Goal: Information Seeking & Learning: Learn about a topic

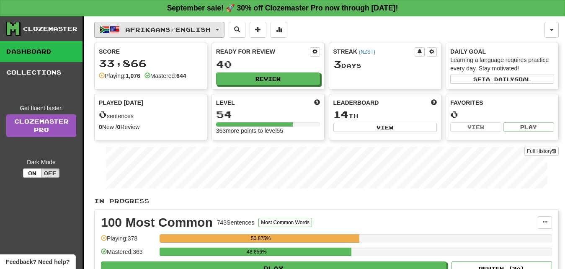
click at [224, 33] on button "Afrikaans / English" at bounding box center [159, 30] width 130 height 16
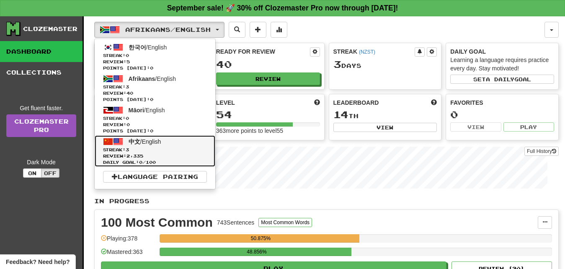
click at [165, 151] on span "Streak: 3" at bounding box center [155, 150] width 104 height 6
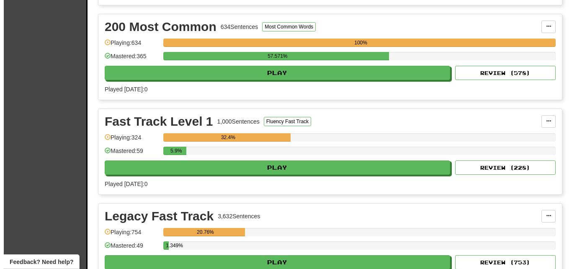
scroll to position [296, 0]
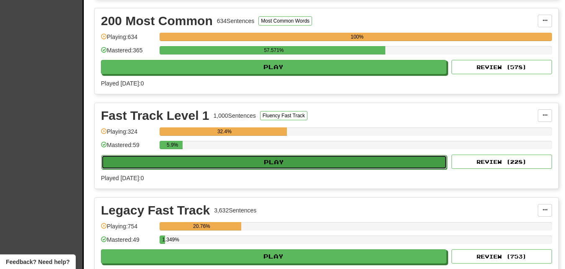
click at [277, 163] on button "Play" at bounding box center [274, 162] width 346 height 14
select select "**"
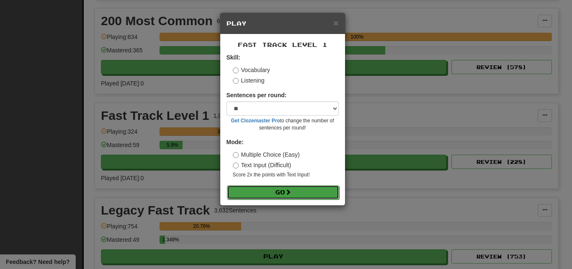
click at [278, 192] on button "Go" at bounding box center [283, 192] width 112 height 14
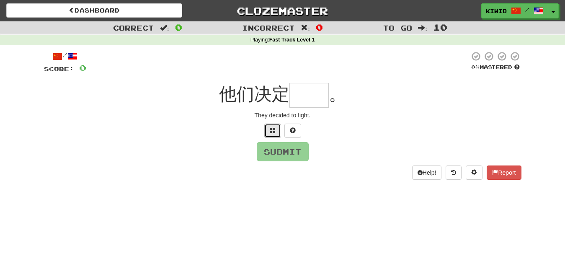
click at [276, 129] on button at bounding box center [272, 131] width 17 height 14
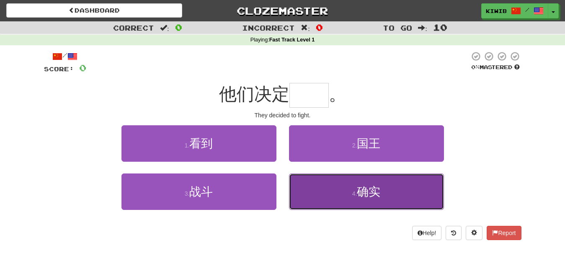
click at [375, 192] on span "确实" at bounding box center [368, 191] width 23 height 13
type input "**"
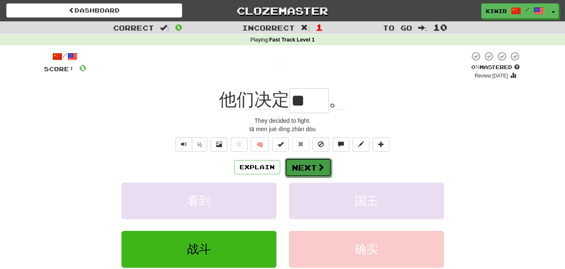
click at [302, 167] on button "Next" at bounding box center [308, 167] width 47 height 19
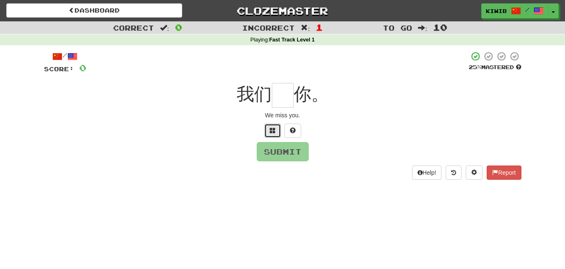
click at [274, 127] on span at bounding box center [273, 130] width 6 height 6
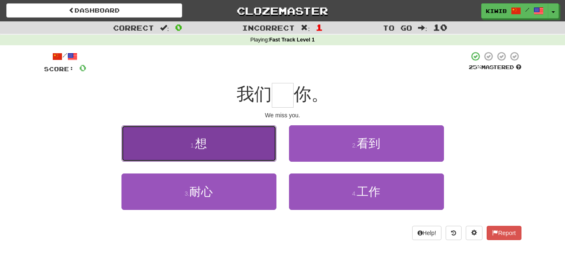
click at [213, 142] on button "1 . 想" at bounding box center [199, 143] width 155 height 36
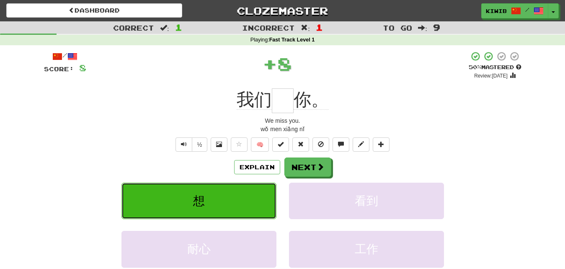
type input "*"
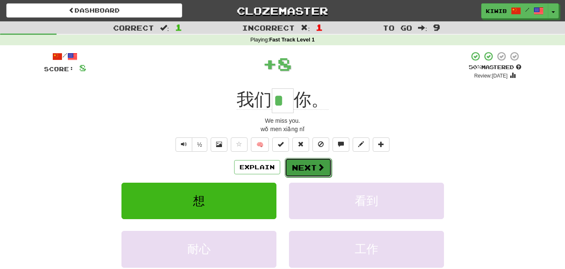
click at [314, 168] on button "Next" at bounding box center [308, 167] width 47 height 19
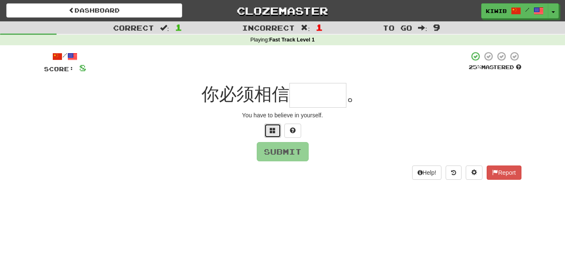
click at [274, 129] on span at bounding box center [273, 130] width 6 height 6
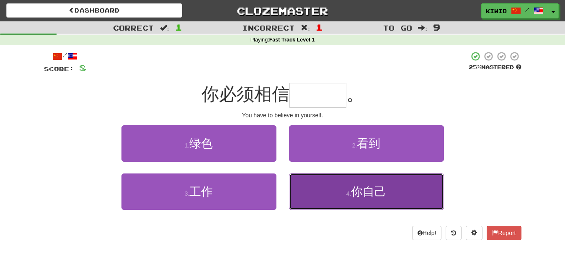
click at [366, 189] on span "你自己" at bounding box center [368, 191] width 35 height 13
type input "***"
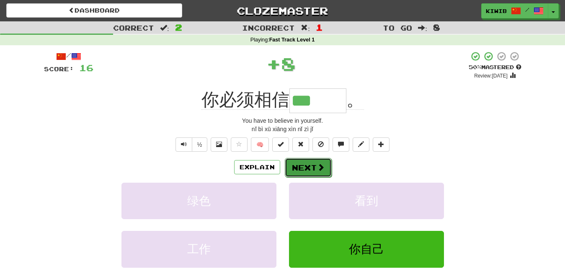
click at [309, 166] on button "Next" at bounding box center [308, 167] width 47 height 19
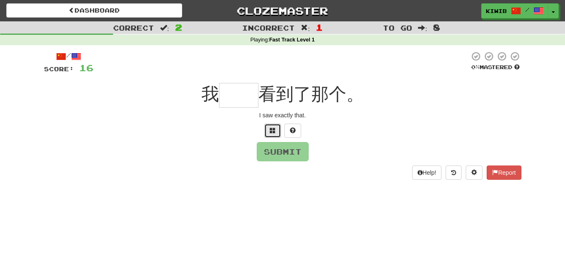
click at [275, 135] on button at bounding box center [272, 131] width 17 height 14
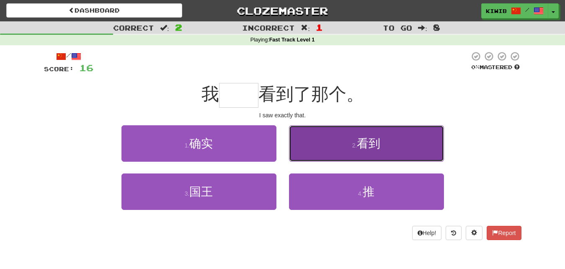
click at [377, 141] on span "看到" at bounding box center [368, 143] width 23 height 13
type input "**"
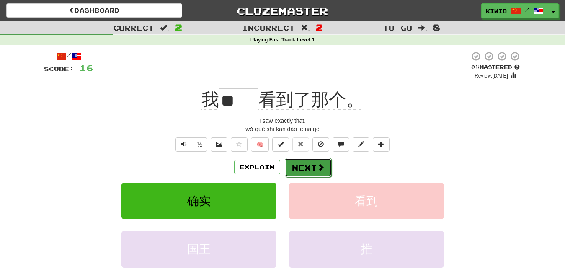
click at [315, 163] on button "Next" at bounding box center [308, 167] width 47 height 19
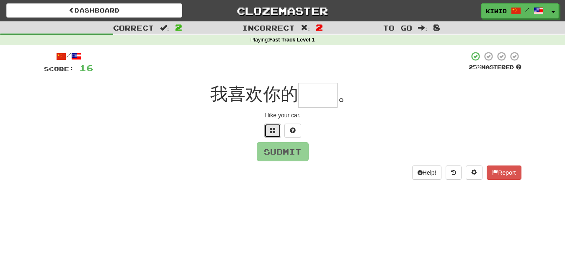
click at [274, 132] on span at bounding box center [273, 130] width 6 height 6
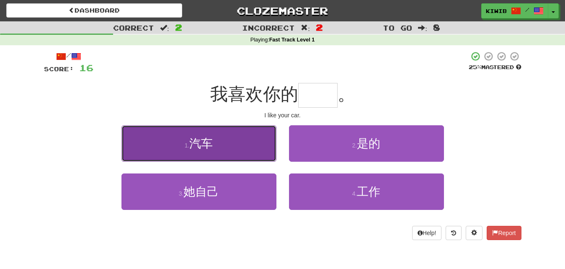
click at [211, 143] on span "汽车" at bounding box center [200, 143] width 23 height 13
type input "**"
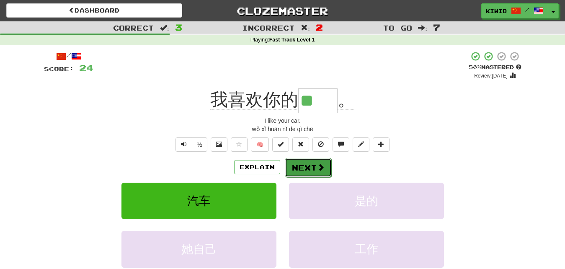
click at [309, 166] on button "Next" at bounding box center [308, 167] width 47 height 19
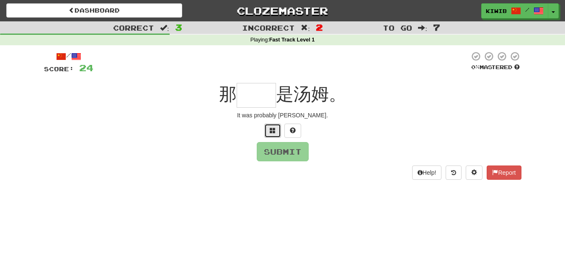
click at [275, 131] on span at bounding box center [273, 130] width 6 height 6
